Goal: Task Accomplishment & Management: Manage account settings

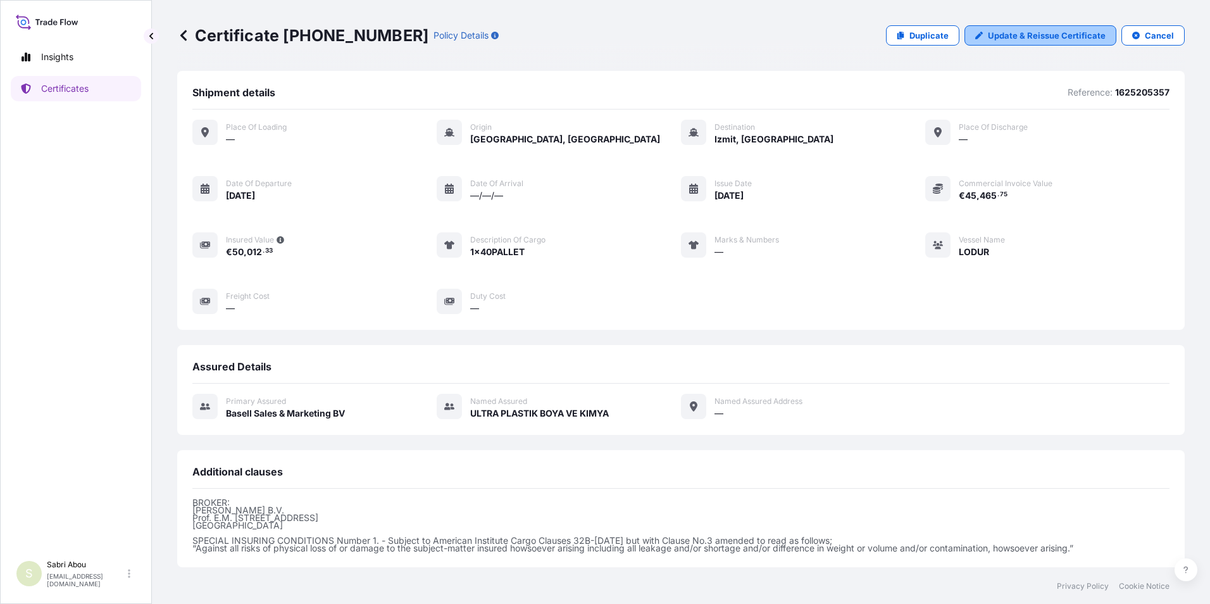
scroll to position [132, 0]
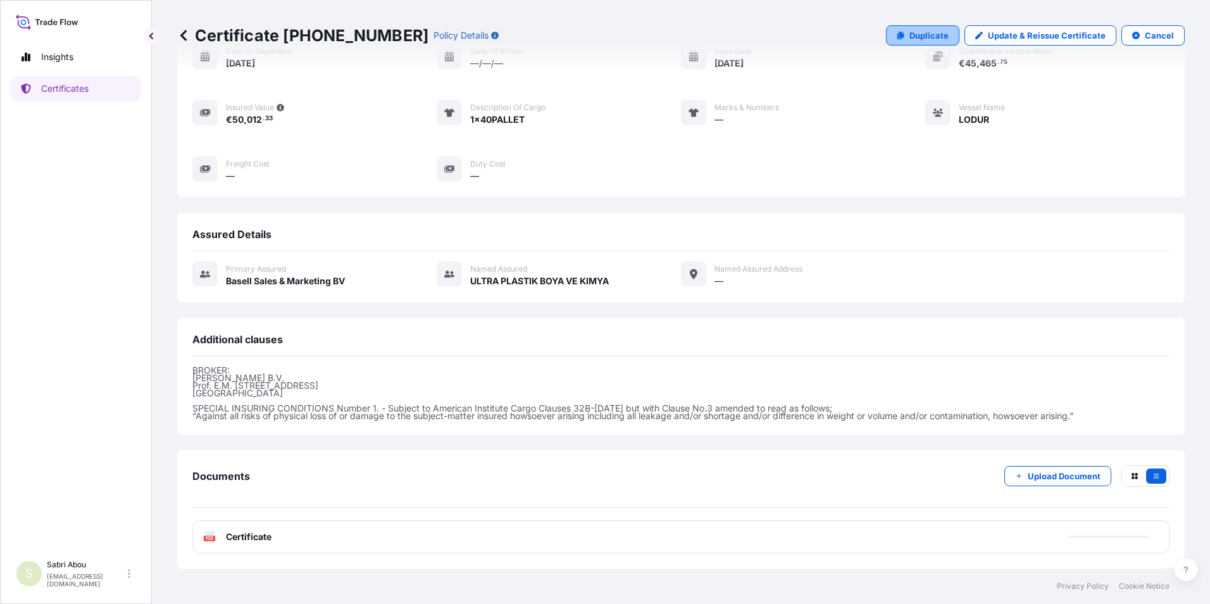
click at [909, 40] on p "Duplicate" at bounding box center [928, 35] width 39 height 13
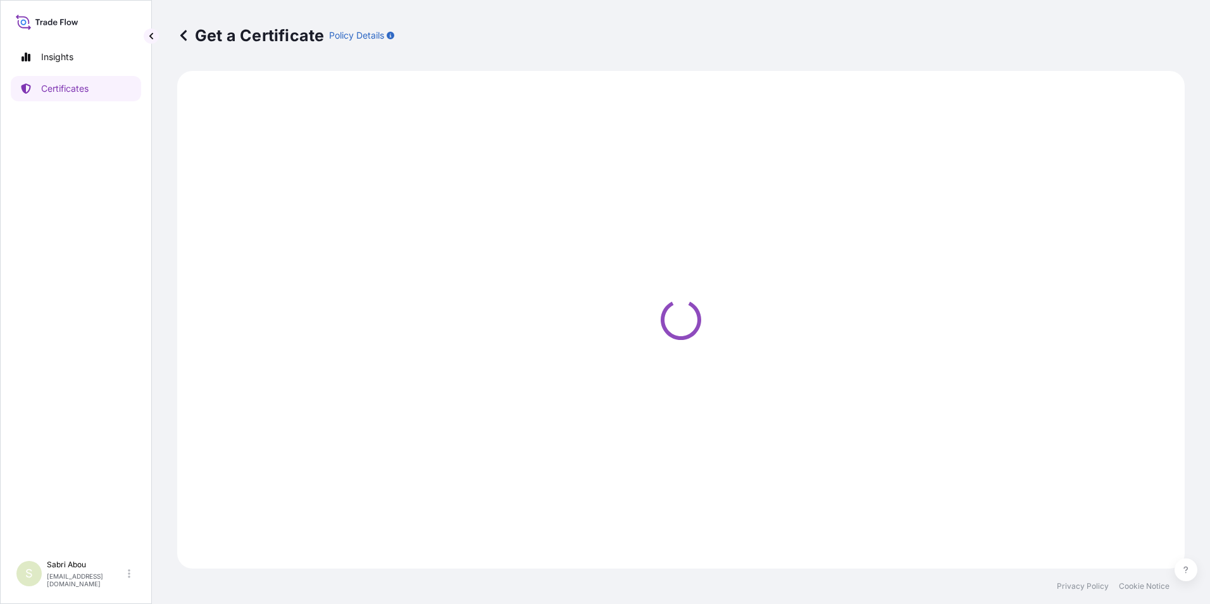
select select "Sea"
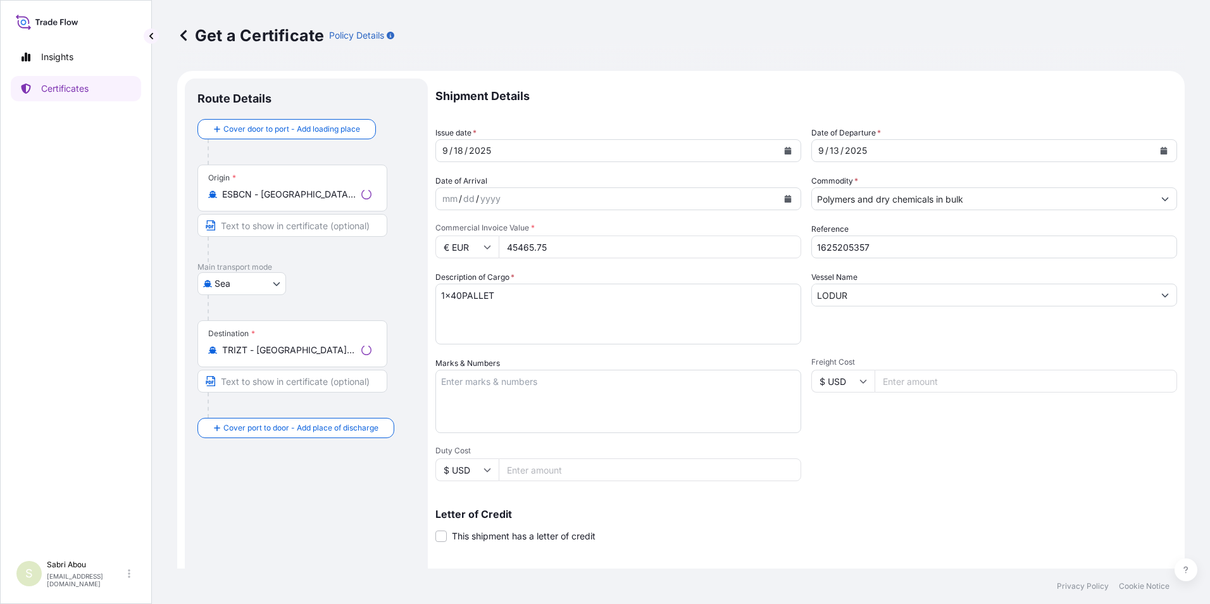
select select "32164"
click at [275, 493] on input "Place of Discharge" at bounding box center [296, 495] width 149 height 13
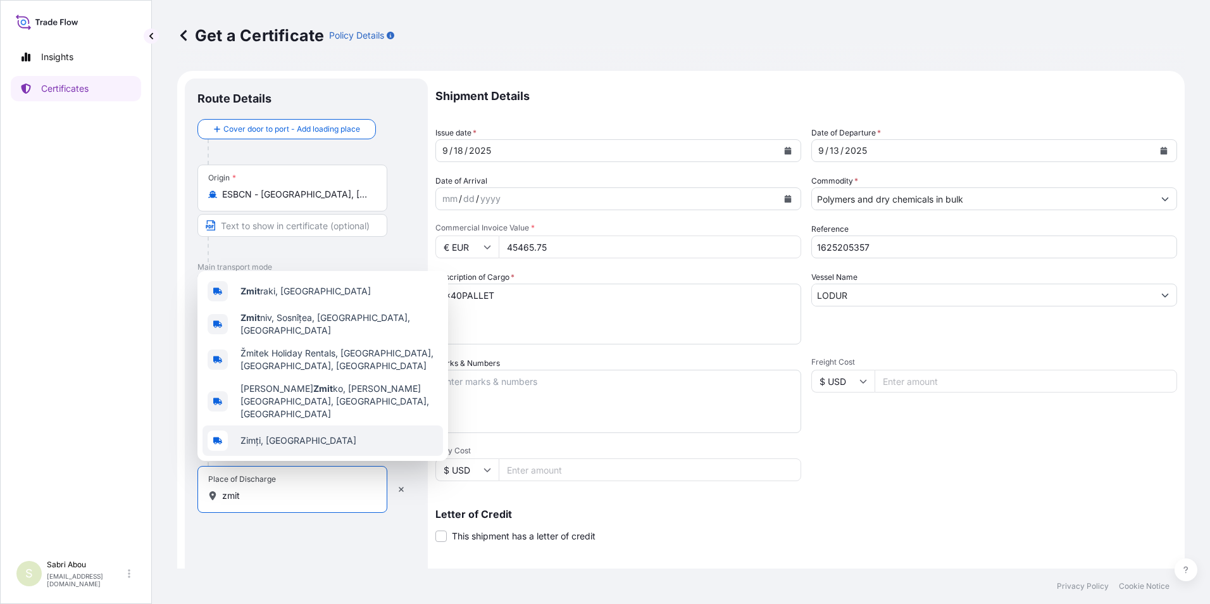
click at [223, 497] on input "zmit" at bounding box center [296, 495] width 149 height 13
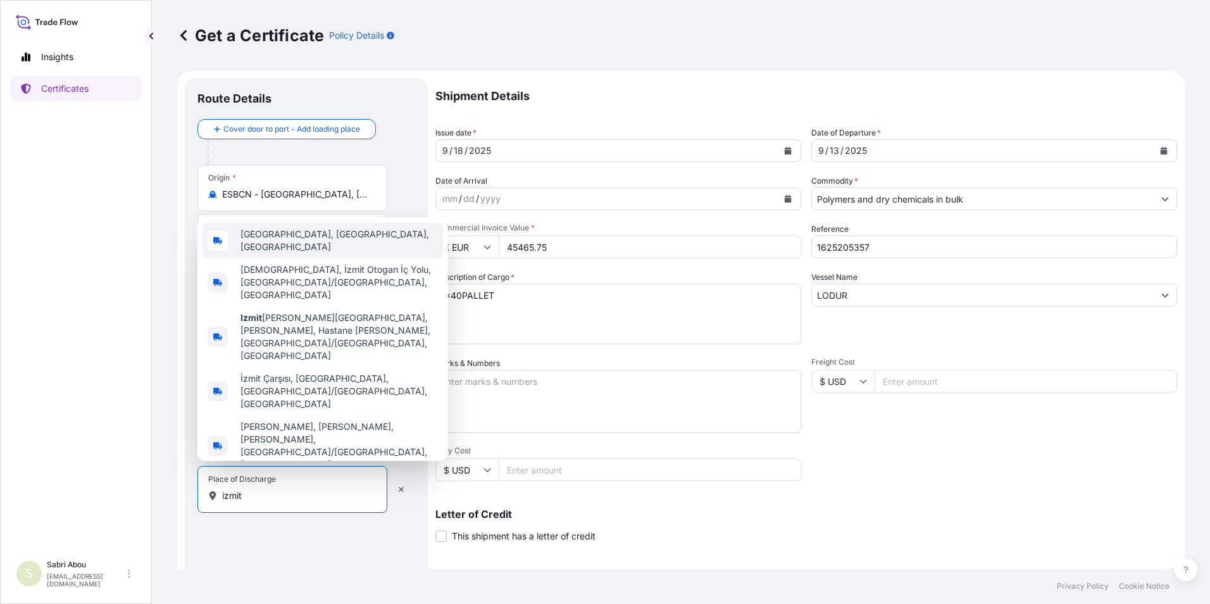
click at [328, 253] on span "[GEOGRAPHIC_DATA], [GEOGRAPHIC_DATA], [GEOGRAPHIC_DATA]" at bounding box center [338, 240] width 197 height 25
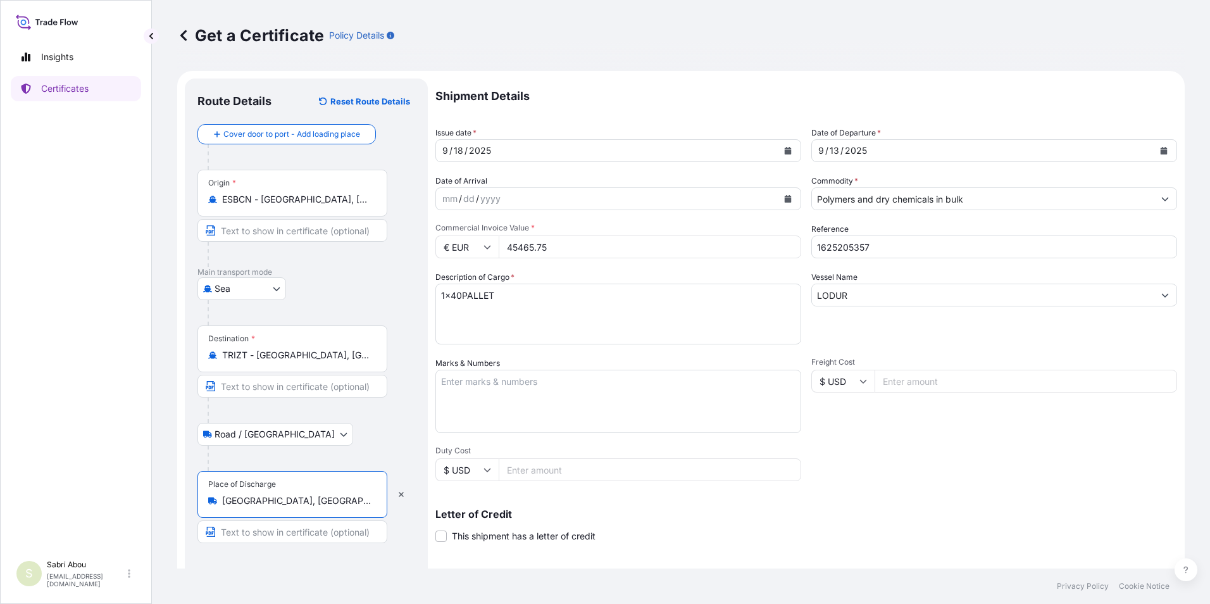
type input "[GEOGRAPHIC_DATA], [GEOGRAPHIC_DATA], [GEOGRAPHIC_DATA]"
click at [1160, 151] on icon "Calendar" at bounding box center [1163, 151] width 7 height 8
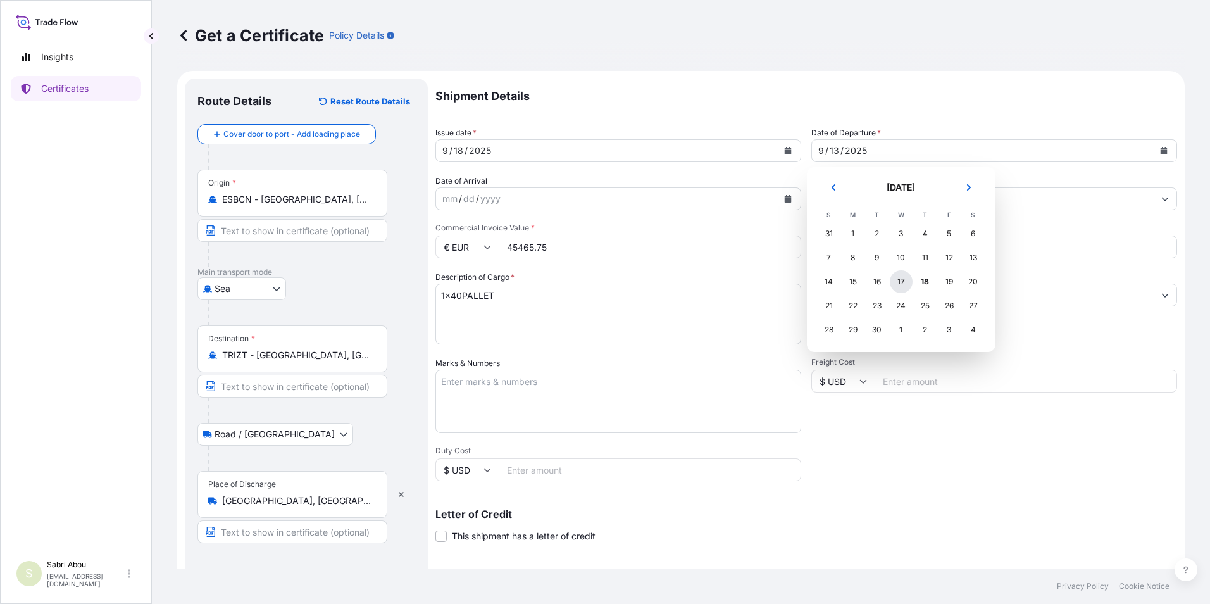
click at [898, 280] on div "17" at bounding box center [900, 281] width 23 height 23
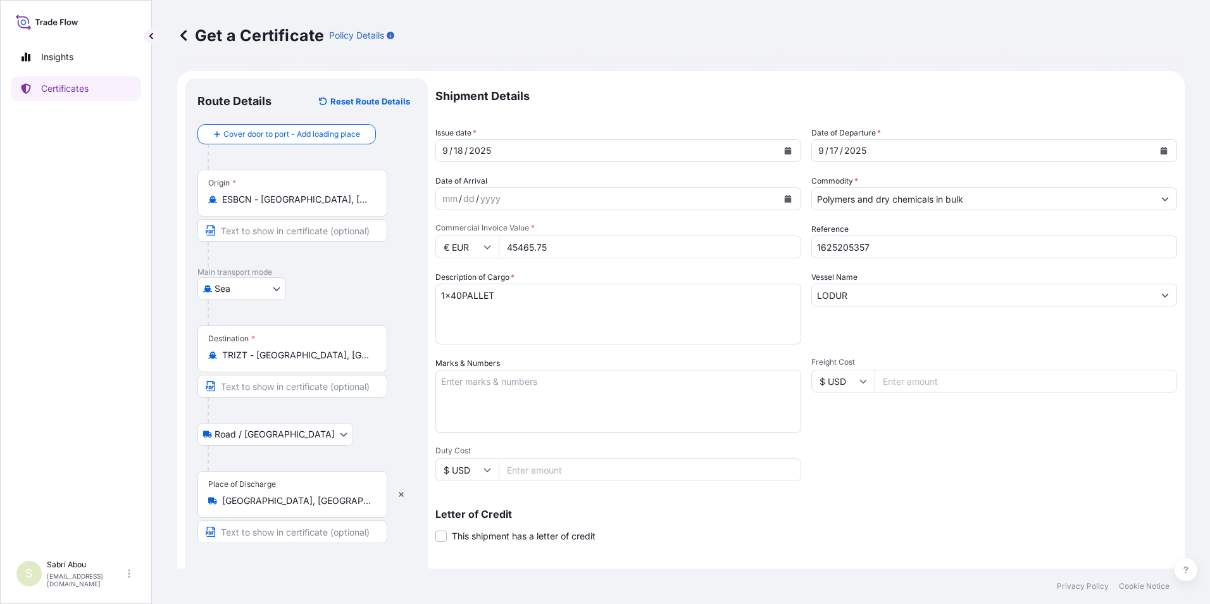
drag, startPoint x: 578, startPoint y: 251, endPoint x: 485, endPoint y: 261, distance: 93.0
click at [485, 261] on div "Shipment Details Issue date * [DATE] Date of Departure * [DATE] Date of Arrival…" at bounding box center [805, 379] width 741 height 603
type input "33456.50"
type input "1625205101"
click at [457, 293] on textarea "1x40PALLET" at bounding box center [618, 313] width 366 height 61
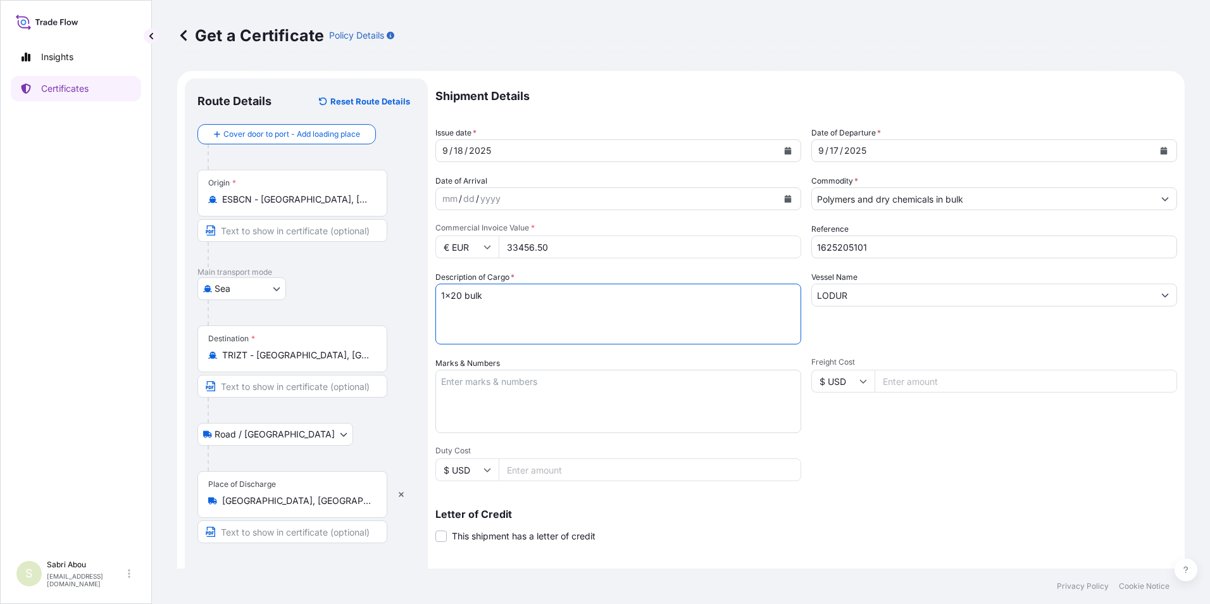
type textarea "1x20 bulk"
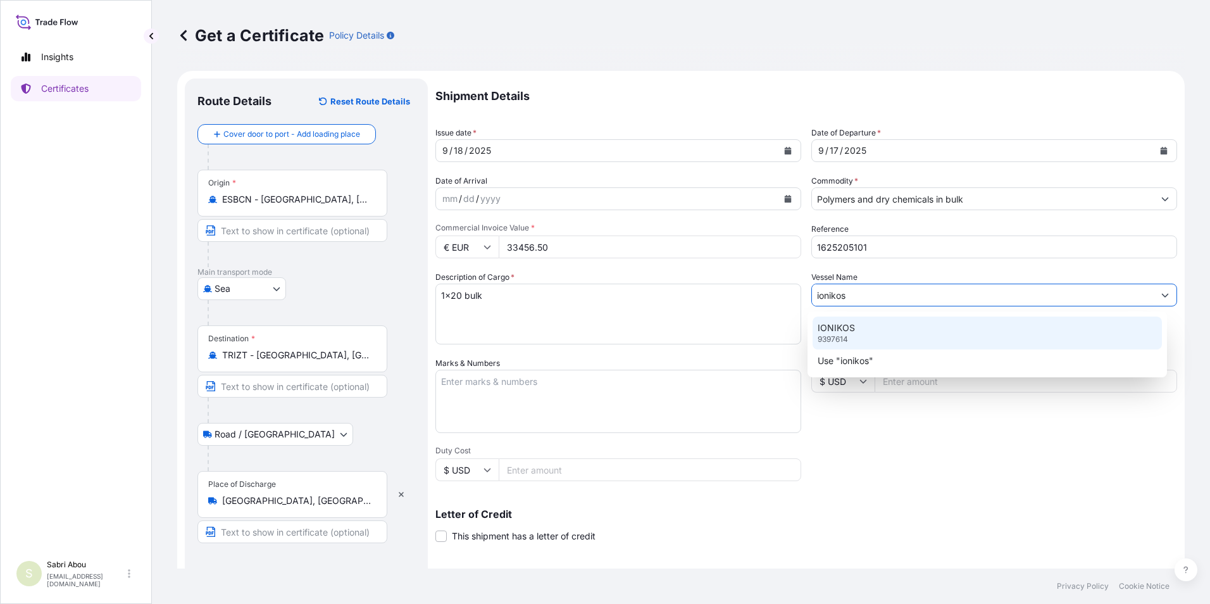
click at [847, 336] on p "9397614" at bounding box center [832, 339] width 30 height 10
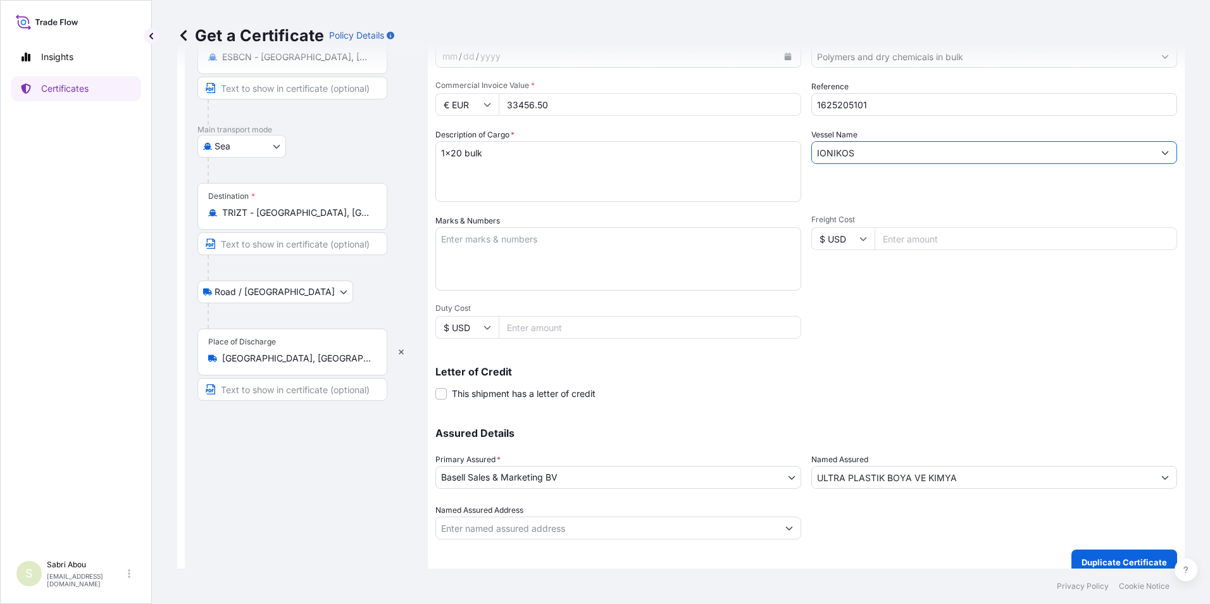
scroll to position [156, 0]
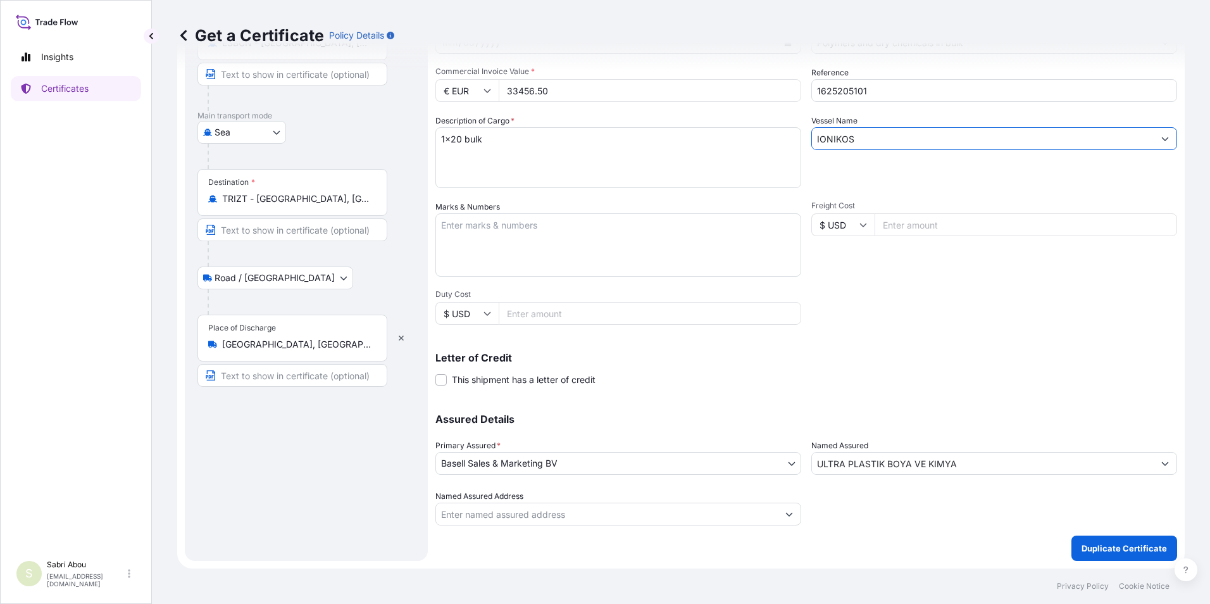
type input "IONIKOS"
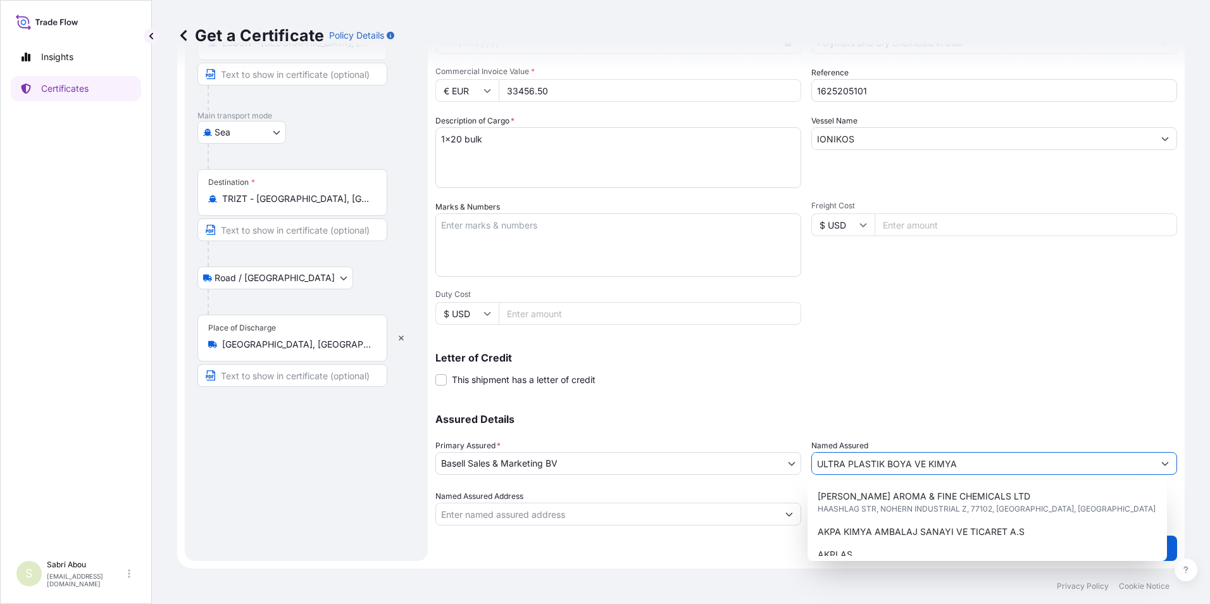
drag, startPoint x: 814, startPoint y: 464, endPoint x: 1022, endPoint y: 446, distance: 208.3
click at [1022, 446] on div "Named Assured ULTRA PLASTIK BOYA VE KIMYA" at bounding box center [994, 456] width 366 height 35
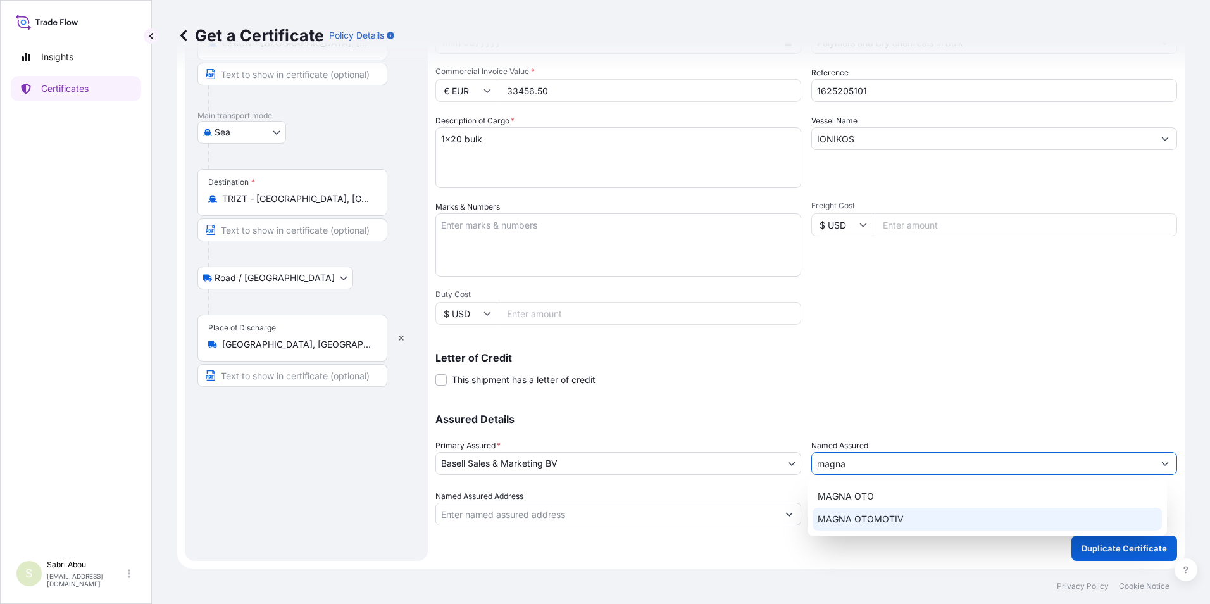
click at [922, 524] on div "MAGNA OTOMOTIV" at bounding box center [987, 518] width 350 height 23
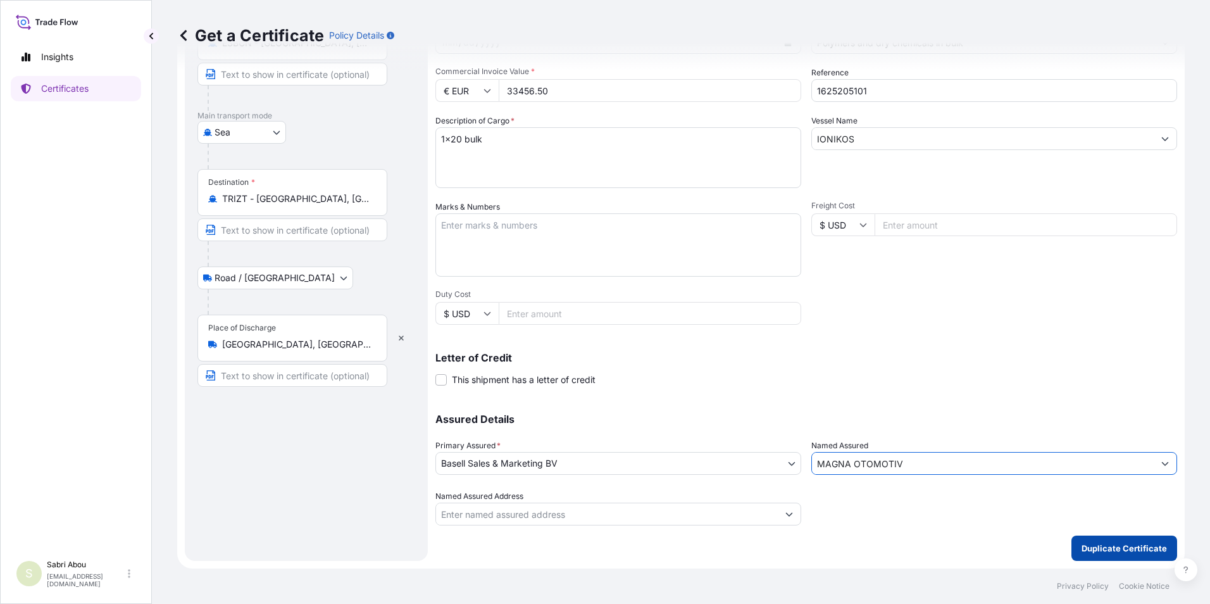
type input "MAGNA OTOMOTIV"
click at [1094, 548] on p "Duplicate Certificate" at bounding box center [1123, 548] width 85 height 13
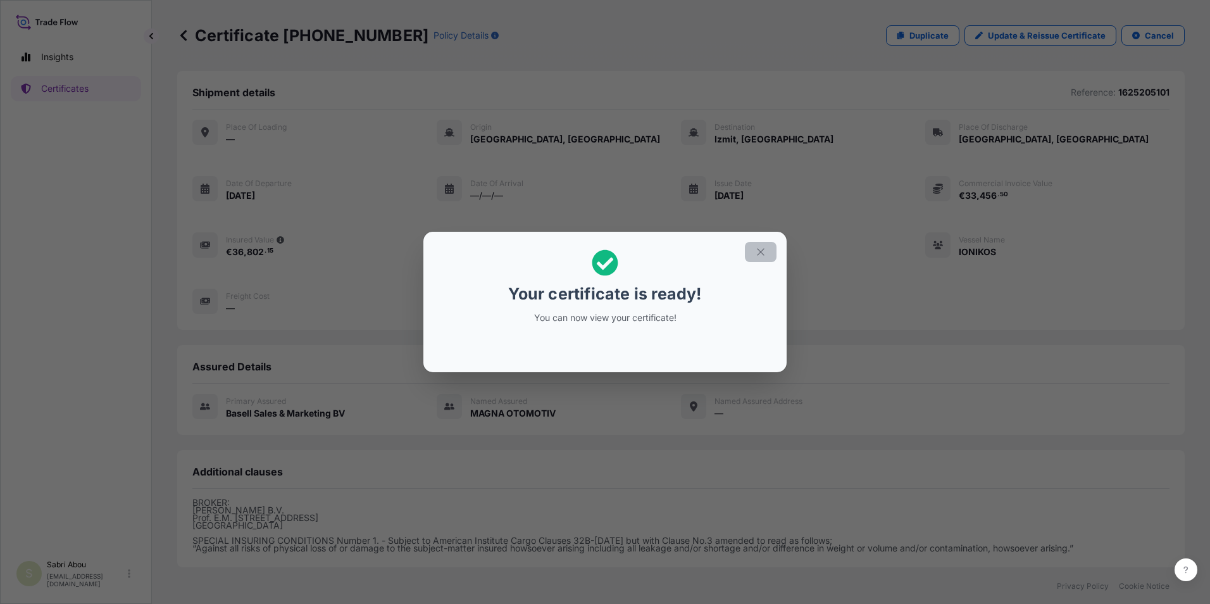
click at [765, 247] on icon "button" at bounding box center [760, 251] width 11 height 11
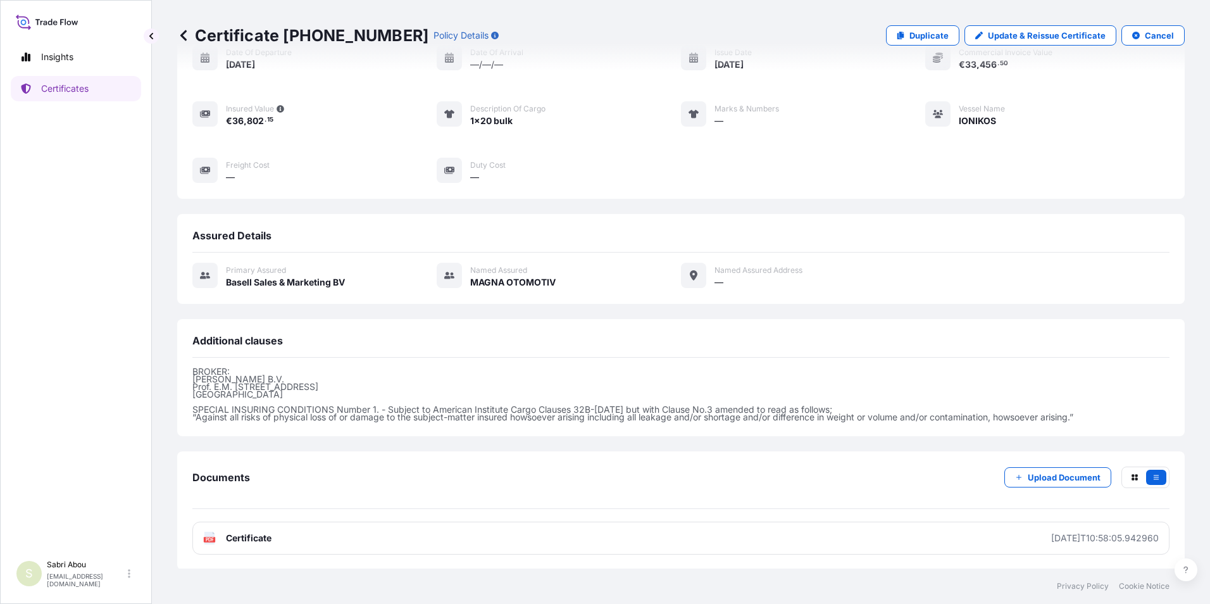
scroll to position [132, 0]
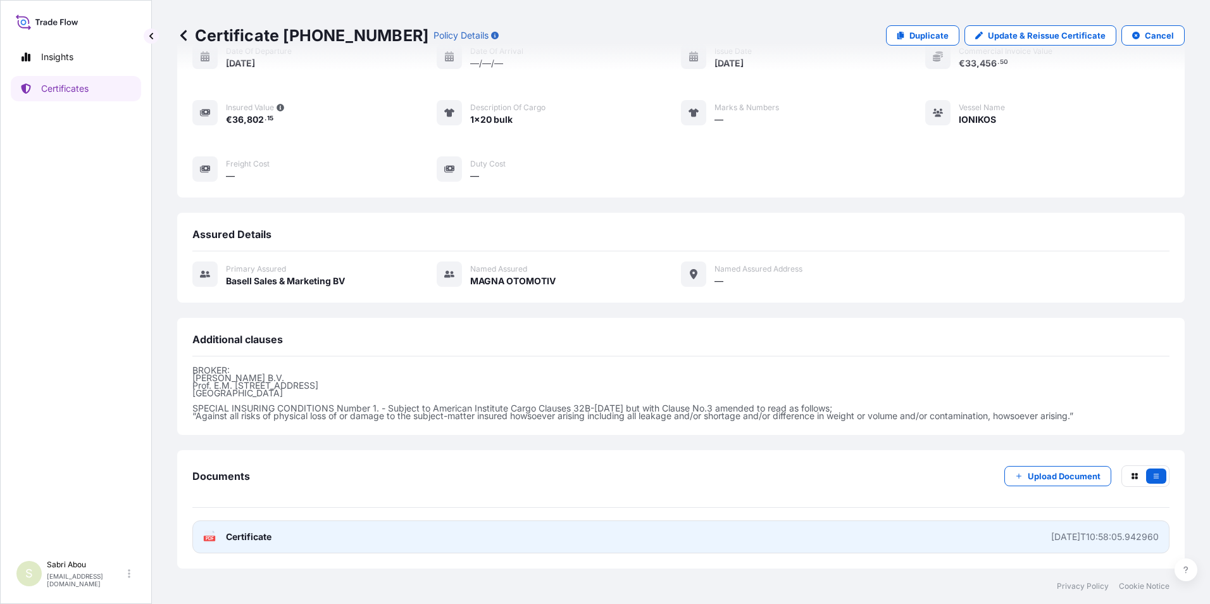
click at [409, 538] on link "PDF Certificate [DATE]T10:58:05.942960" at bounding box center [680, 536] width 977 height 33
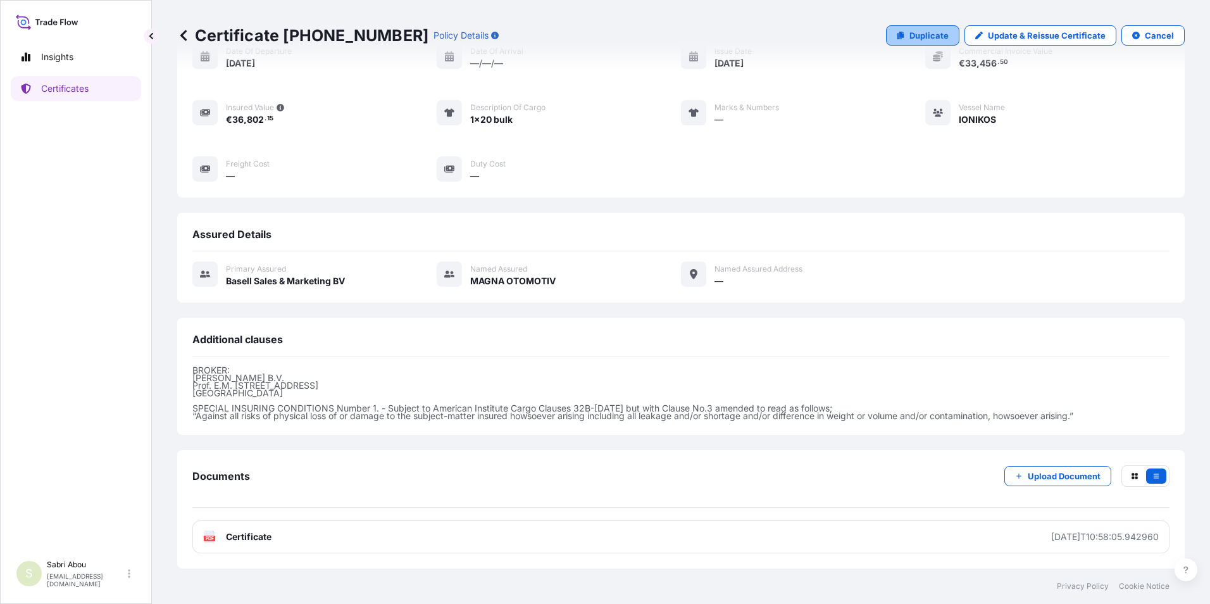
click at [913, 35] on p "Duplicate" at bounding box center [928, 35] width 39 height 13
select select "Sea"
select select "Road / [GEOGRAPHIC_DATA]"
select select "32164"
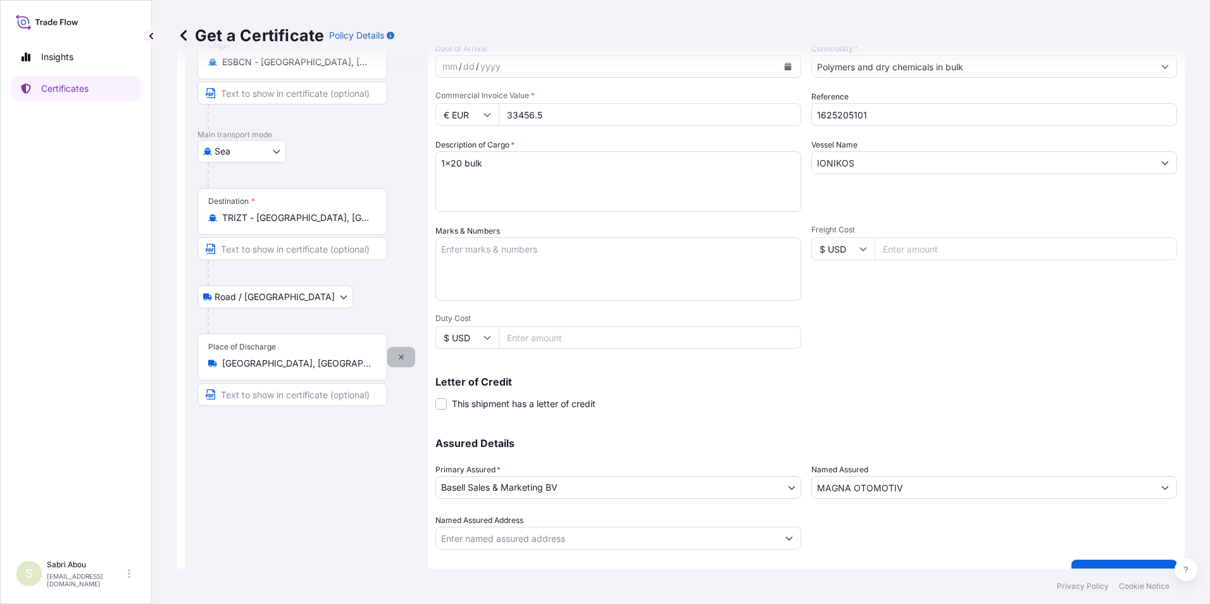
click at [401, 361] on button "button" at bounding box center [401, 357] width 28 height 20
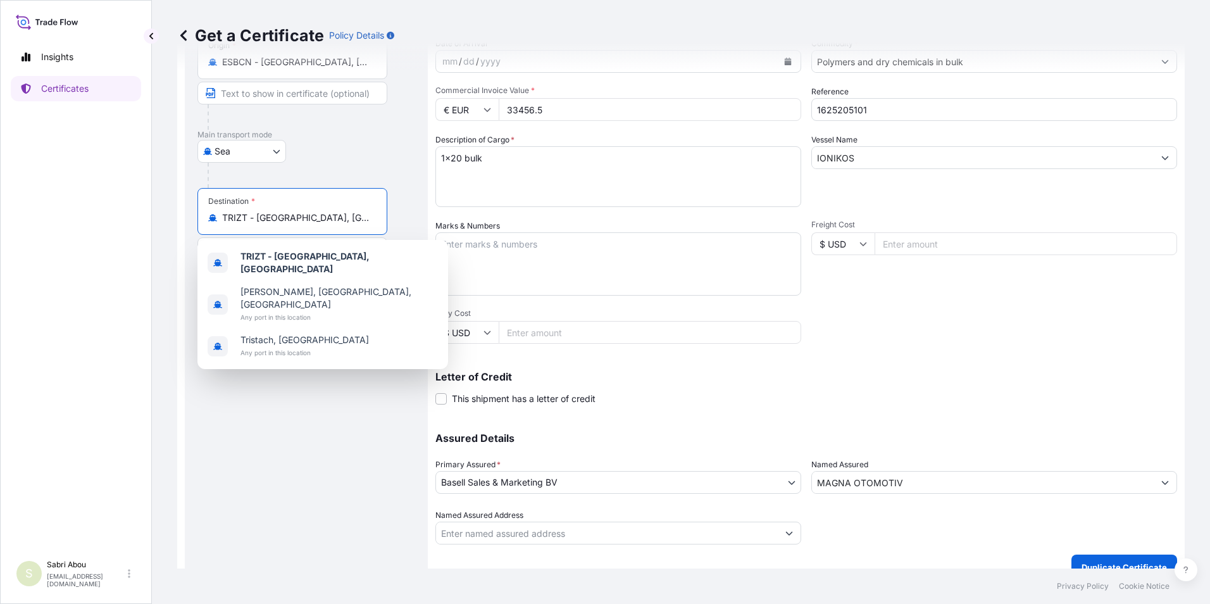
drag, startPoint x: 314, startPoint y: 218, endPoint x: 46, endPoint y: 222, distance: 267.6
click at [46, 222] on div "Insights Certificates S Sabri Abou [EMAIL_ADDRESS][DOMAIN_NAME] Get a Certifica…" at bounding box center [605, 302] width 1210 height 604
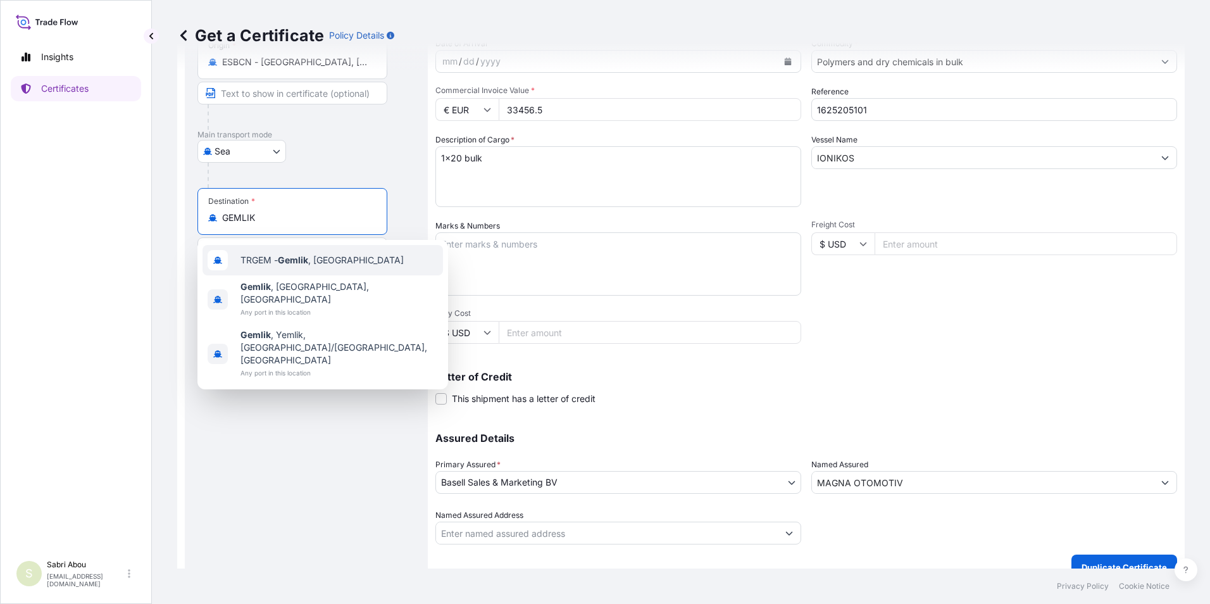
click at [326, 259] on span "TRGEM - Gemlik , [GEOGRAPHIC_DATA]" at bounding box center [321, 260] width 163 height 13
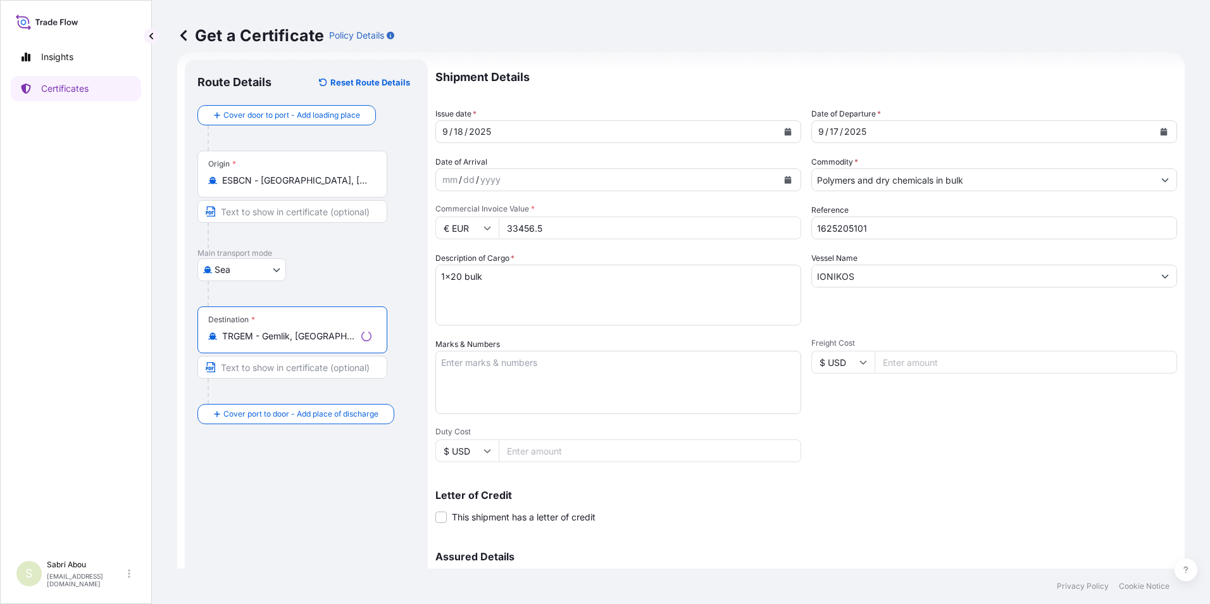
scroll to position [0, 0]
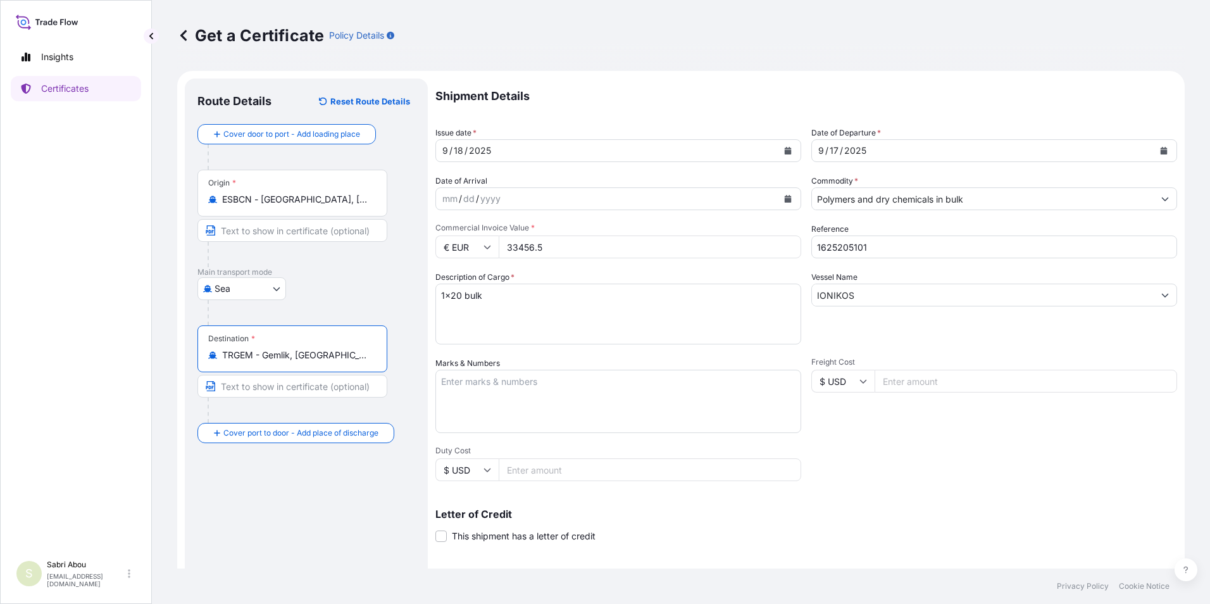
type input "TRGEM - Gemlik, [GEOGRAPHIC_DATA]"
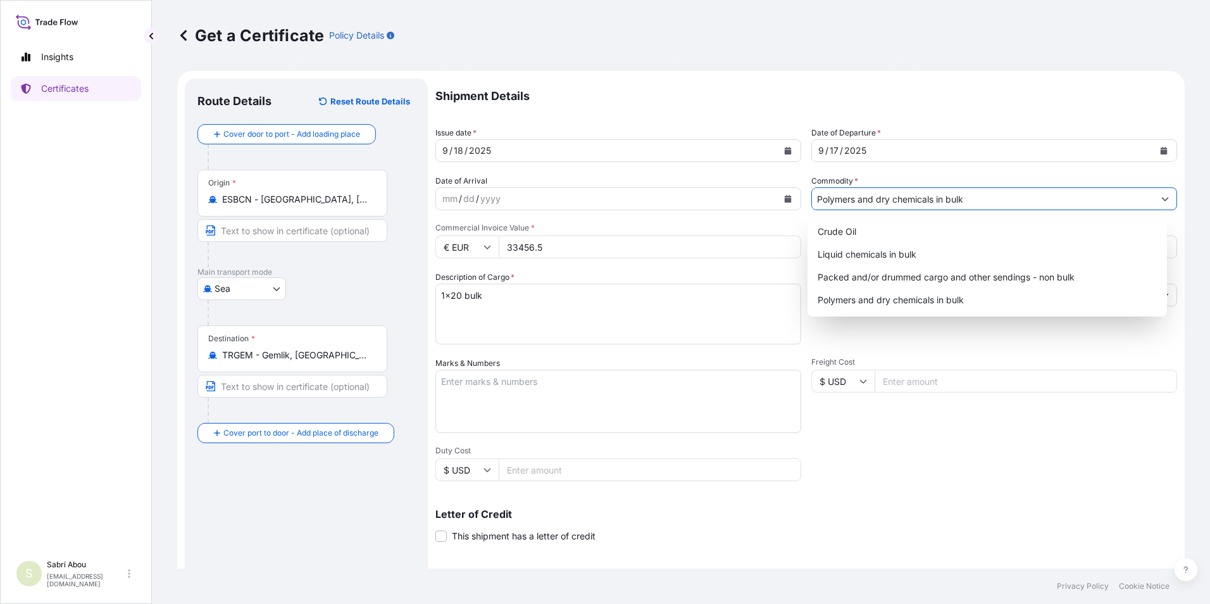
click at [909, 202] on input "Polymers and dry chemicals in bulk" at bounding box center [983, 198] width 342 height 23
click at [919, 278] on div "Packed and/or drummed cargo and other sendings - non bulk" at bounding box center [987, 277] width 350 height 23
type input "Packed and/or drummed cargo and other sendings - non bulk"
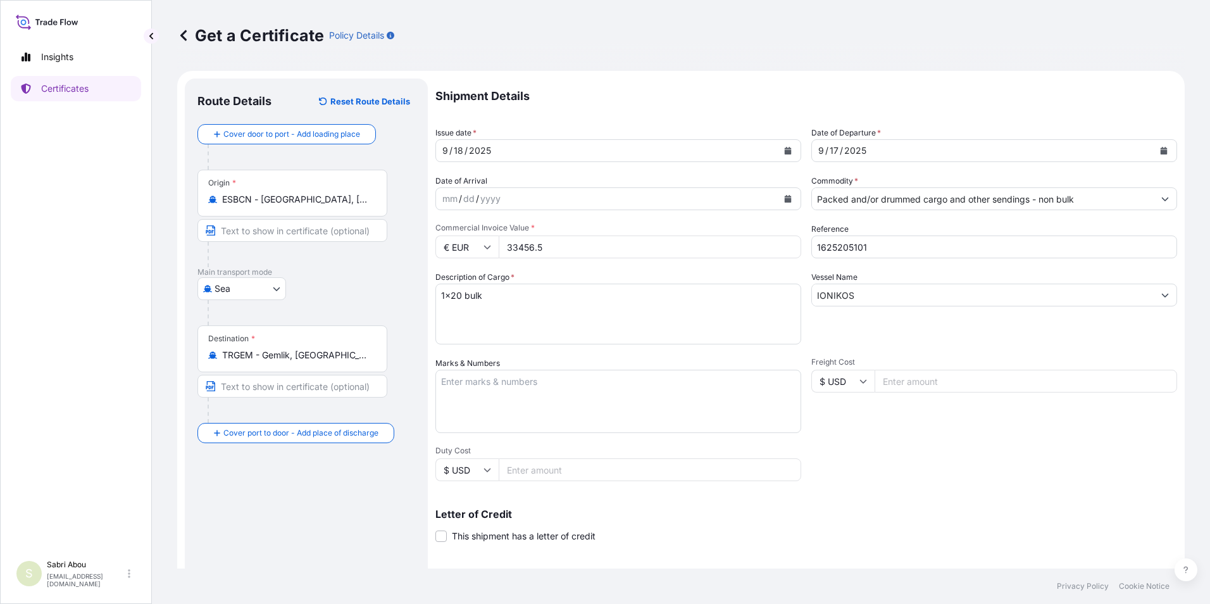
drag, startPoint x: 551, startPoint y: 251, endPoint x: 476, endPoint y: 251, distance: 74.6
click at [476, 251] on div "€ EUR 33456.5" at bounding box center [618, 246] width 366 height 23
type input "31740"
type input "1625206543"
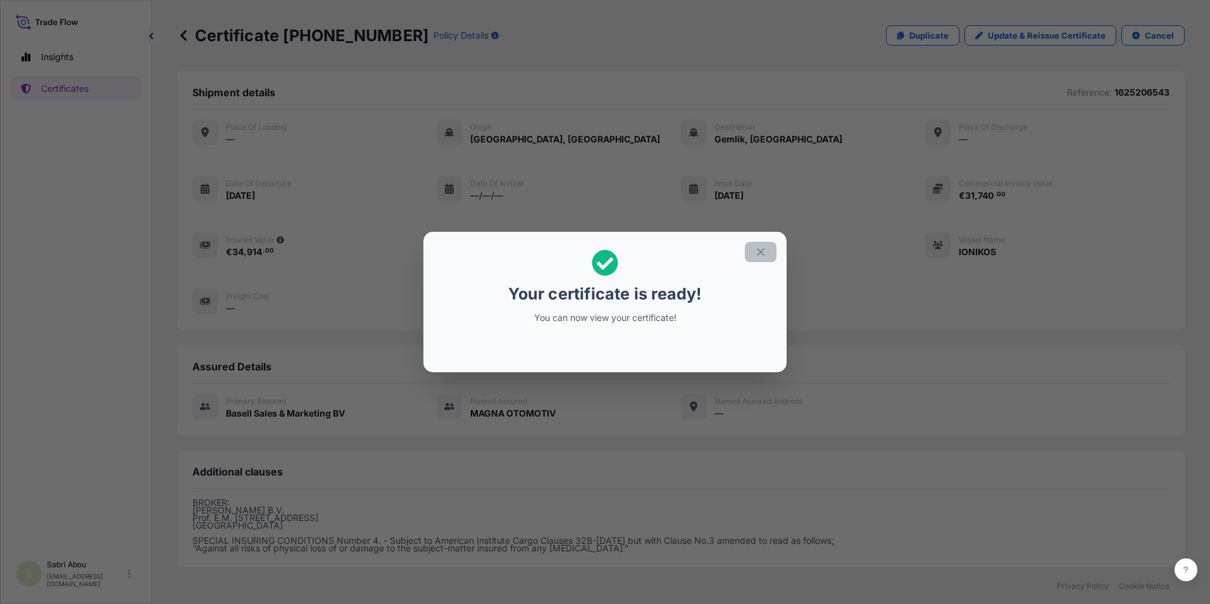
click at [754, 257] on button "button" at bounding box center [761, 252] width 32 height 20
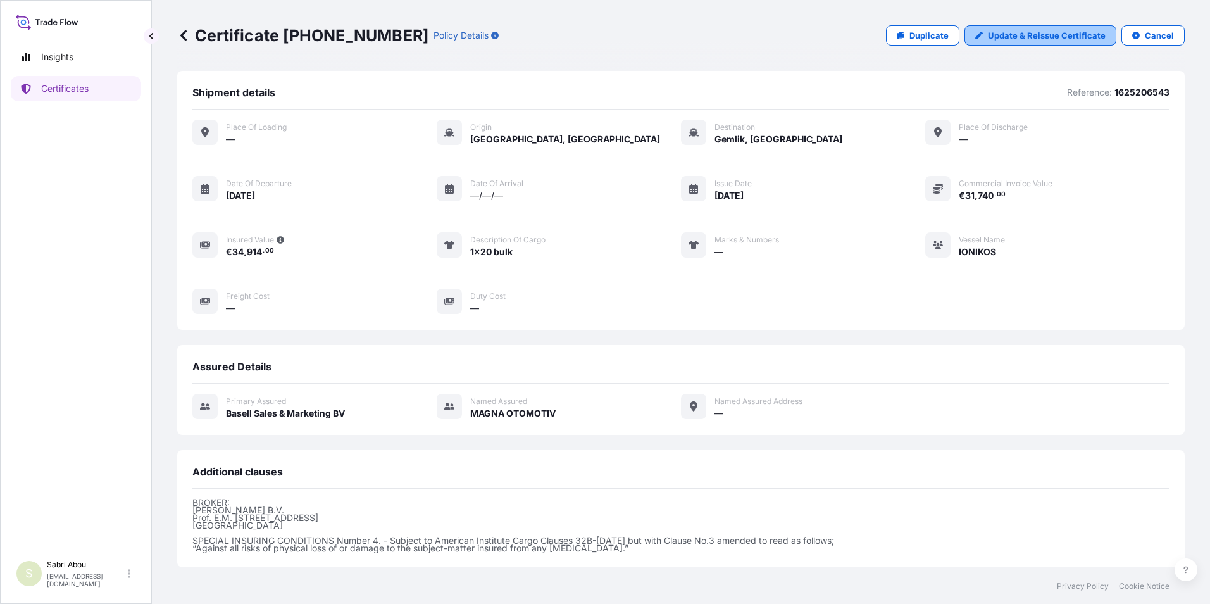
click at [1039, 38] on p "Update & Reissue Certificate" at bounding box center [1047, 35] width 118 height 13
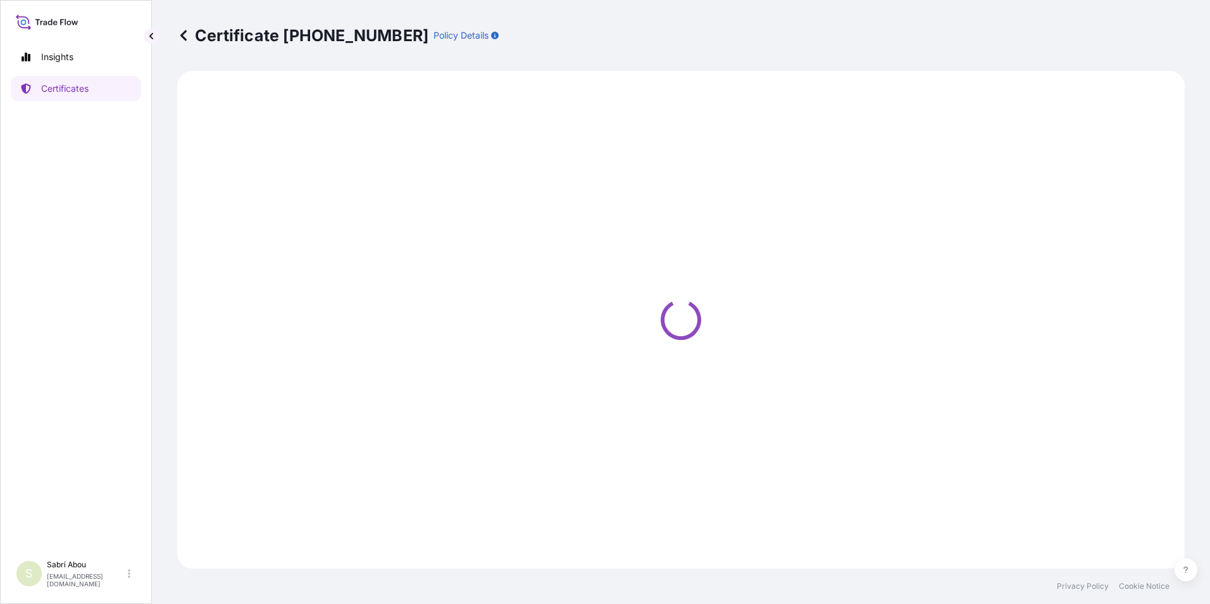
select select "Sea"
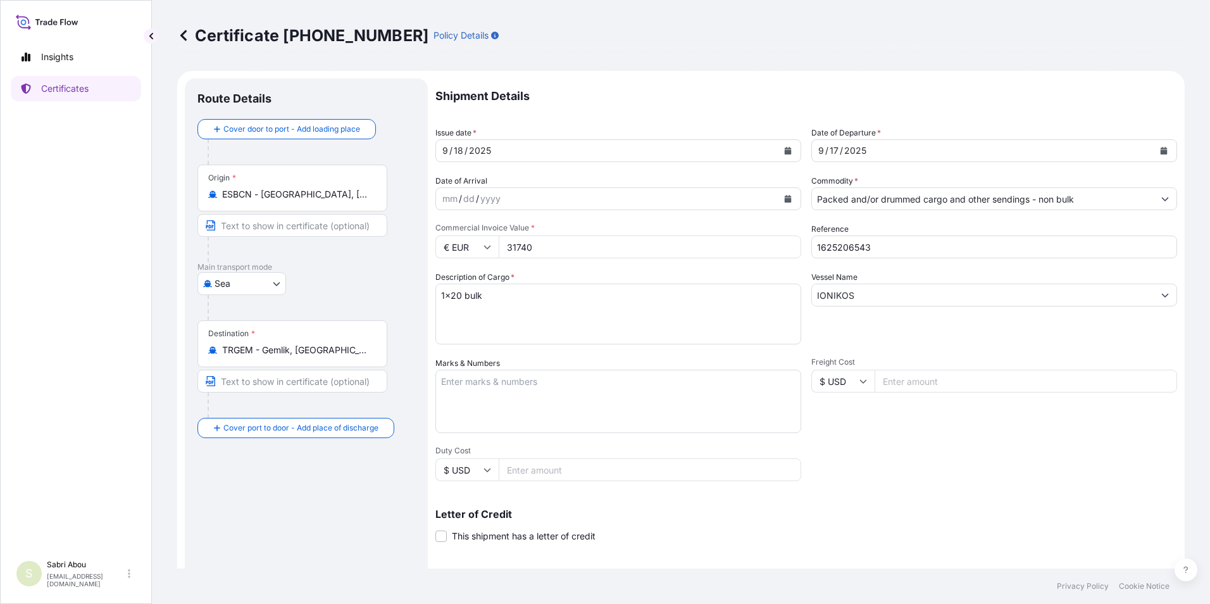
select select "32164"
drag, startPoint x: 885, startPoint y: 250, endPoint x: 807, endPoint y: 254, distance: 78.6
click at [811, 254] on input "1625206543" at bounding box center [994, 246] width 366 height 23
click at [900, 249] on input "1625206543" at bounding box center [994, 246] width 366 height 23
drag, startPoint x: 629, startPoint y: 312, endPoint x: 449, endPoint y: 294, distance: 181.8
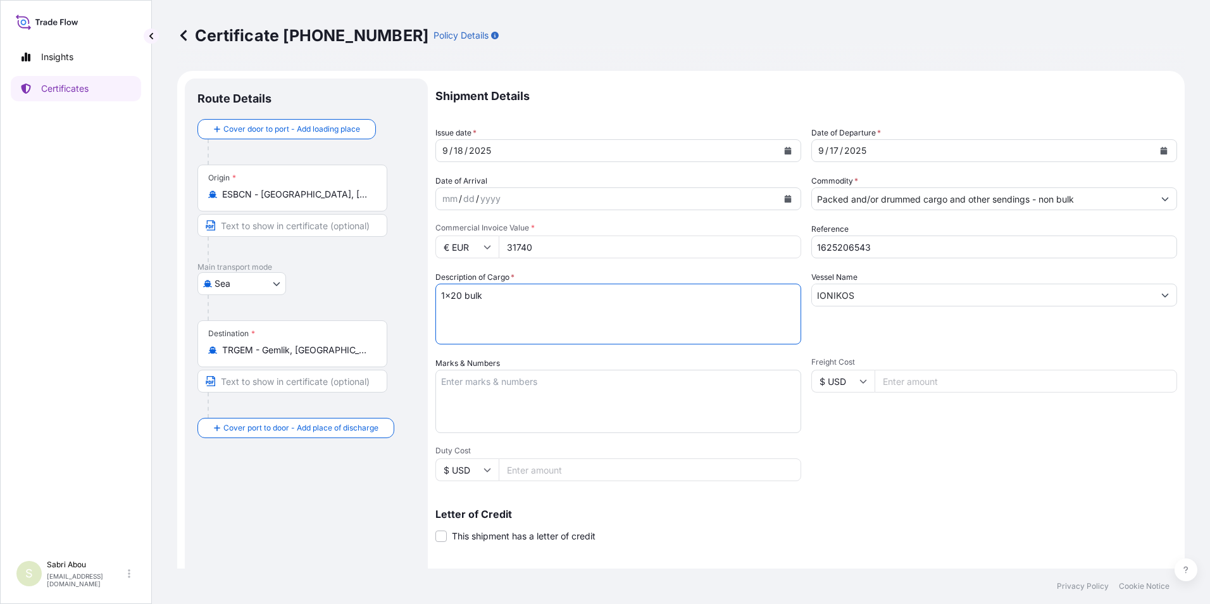
click at [449, 294] on textarea "1x20 bulk" at bounding box center [618, 313] width 366 height 61
type textarea "1x40 pallet"
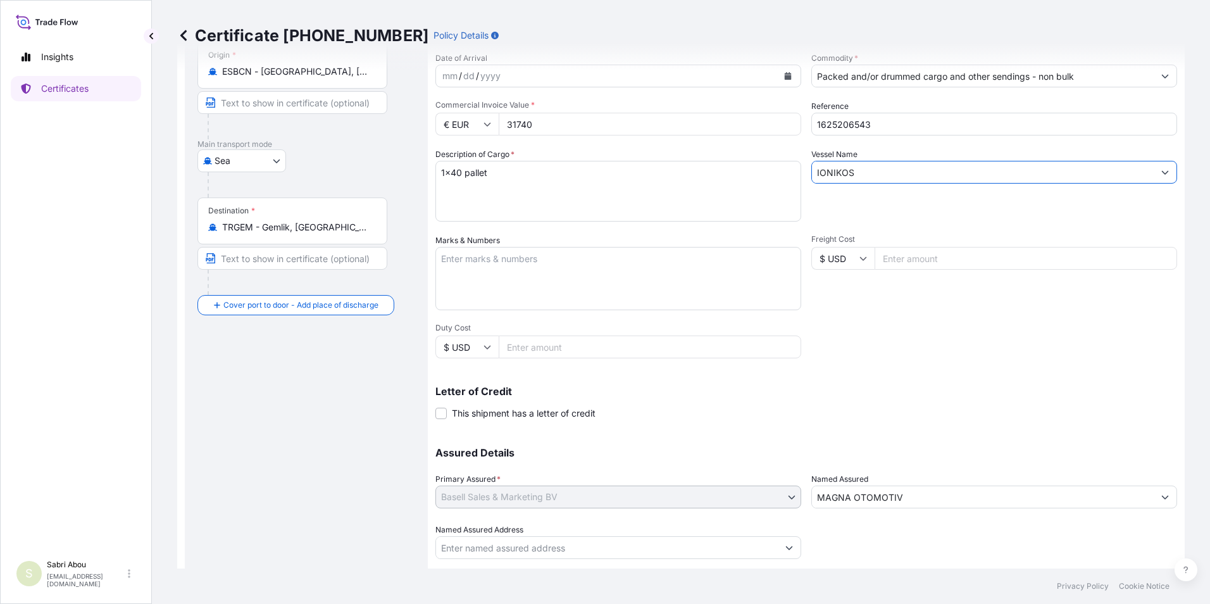
scroll to position [156, 0]
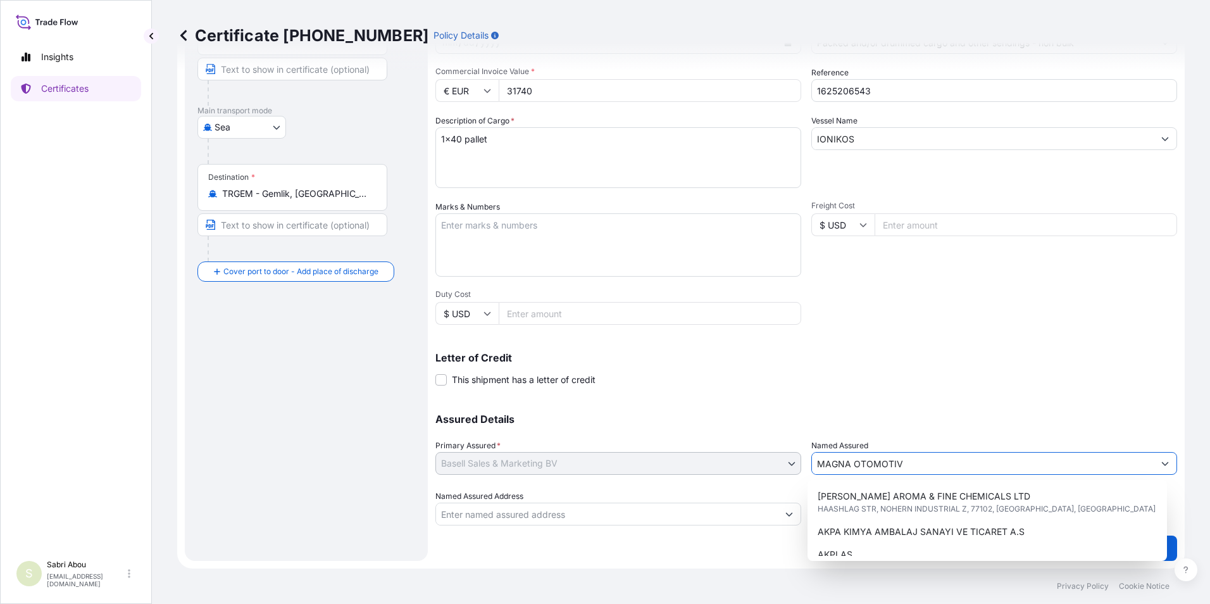
drag, startPoint x: 913, startPoint y: 462, endPoint x: 831, endPoint y: 467, distance: 82.4
click at [831, 467] on input "MAGNA OTOMOTIV" at bounding box center [983, 463] width 342 height 23
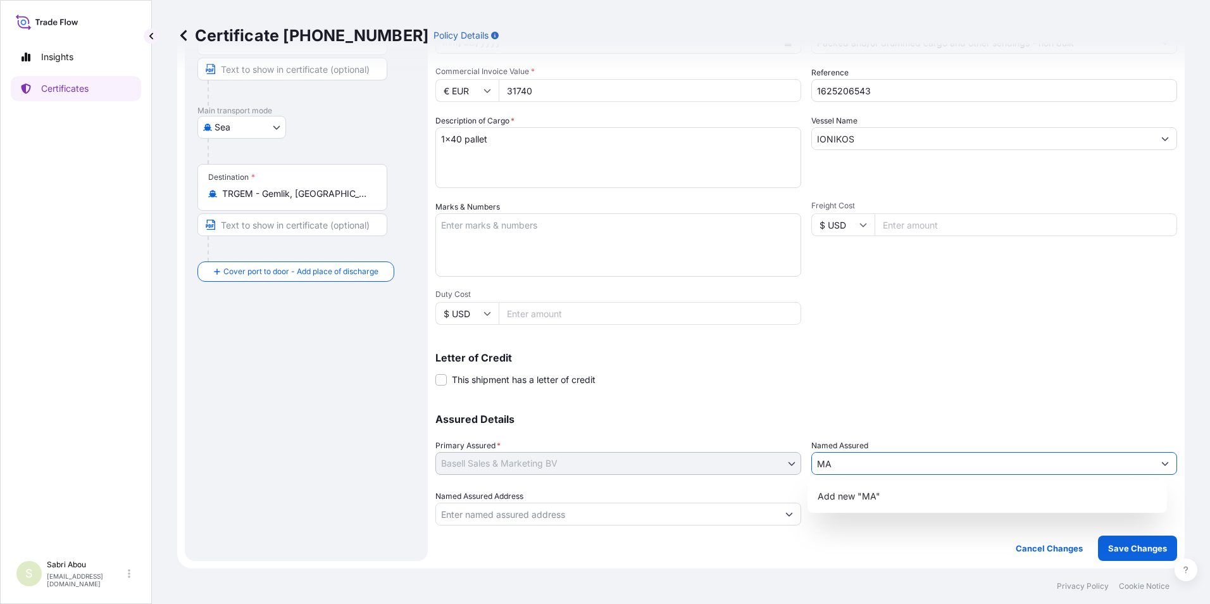
type input "M"
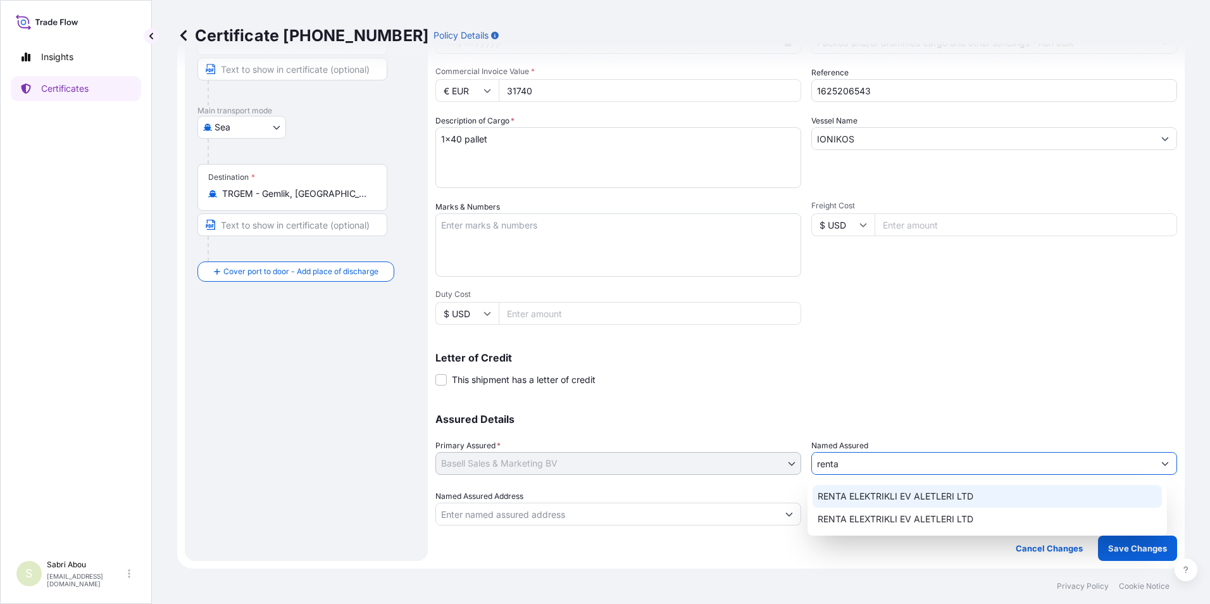
click at [895, 495] on span "RENTA ELEKTRIKLI EV ALETLERI LTD" at bounding box center [895, 496] width 156 height 13
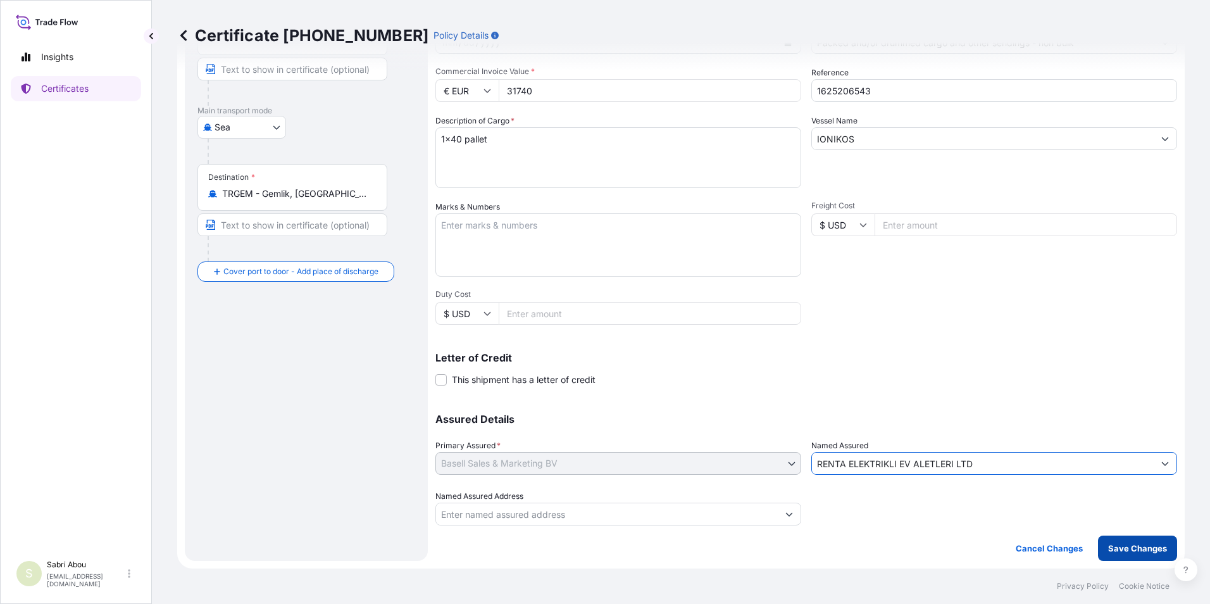
type input "RENTA ELEKTRIKLI EV ALETLERI LTD"
click at [1125, 545] on p "Save Changes" at bounding box center [1137, 548] width 59 height 13
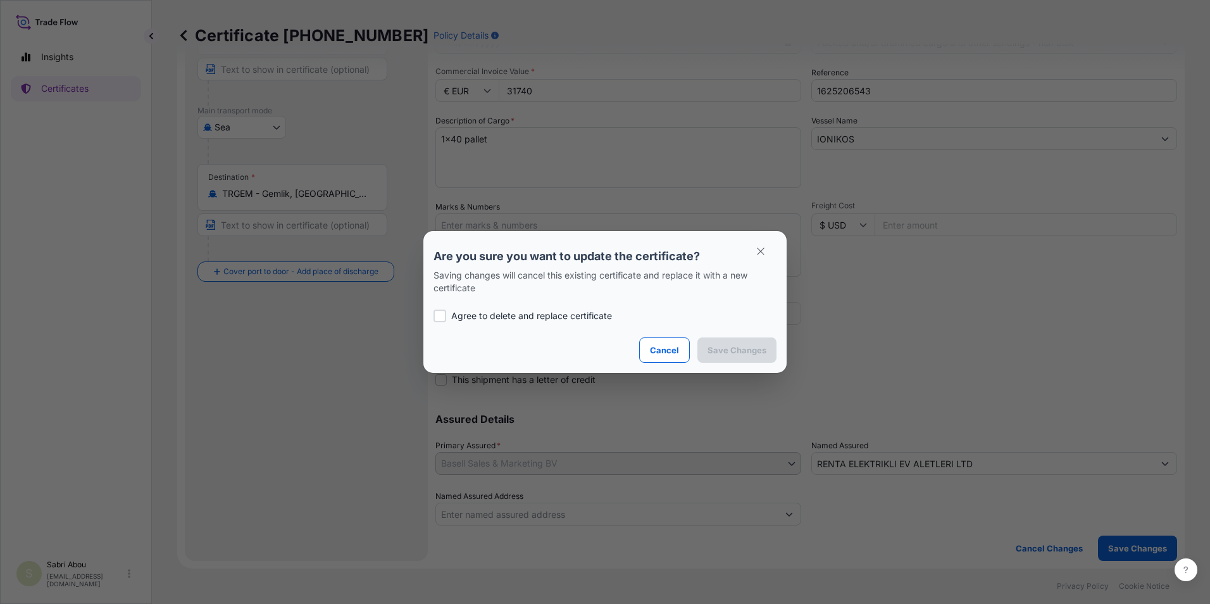
click at [542, 316] on p "Agree to delete and replace certificate" at bounding box center [531, 315] width 161 height 13
checkbox input "true"
click at [722, 352] on p "Save Changes" at bounding box center [736, 350] width 59 height 13
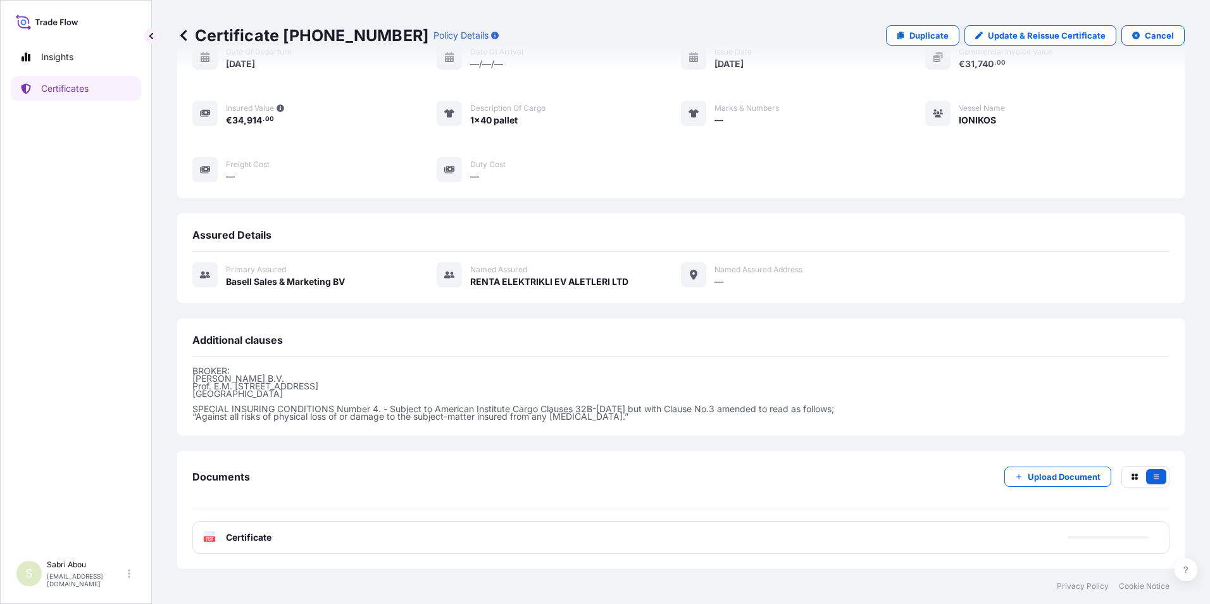
scroll to position [132, 0]
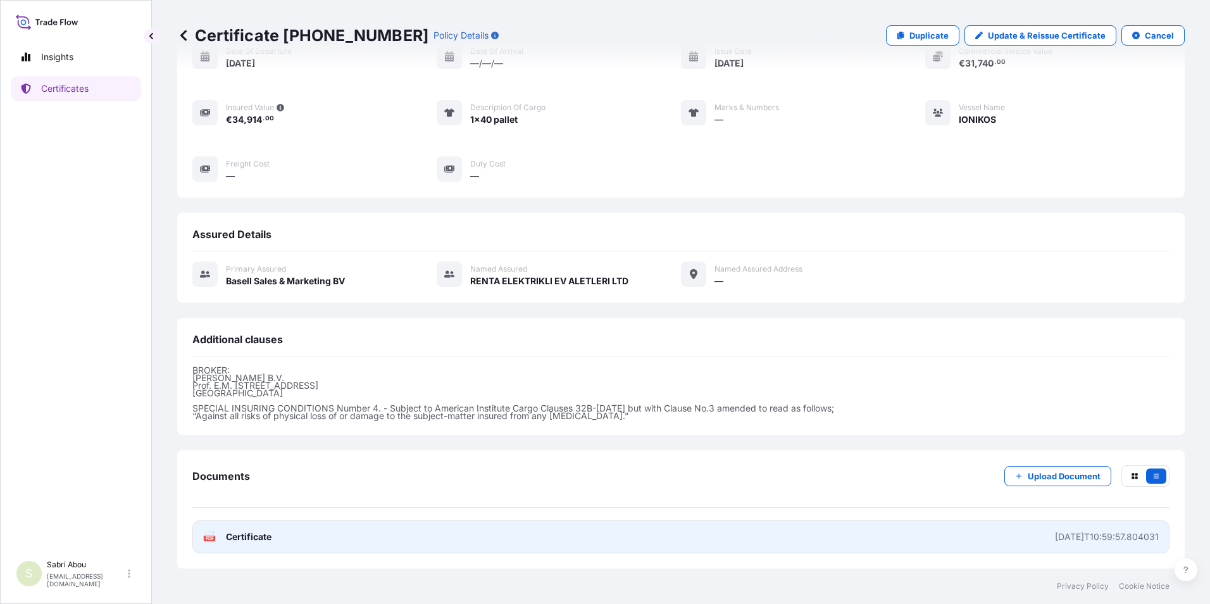
click at [553, 539] on link "PDF Certificate [DATE]T10:59:57.804031" at bounding box center [680, 536] width 977 height 33
